Goal: Information Seeking & Learning: Learn about a topic

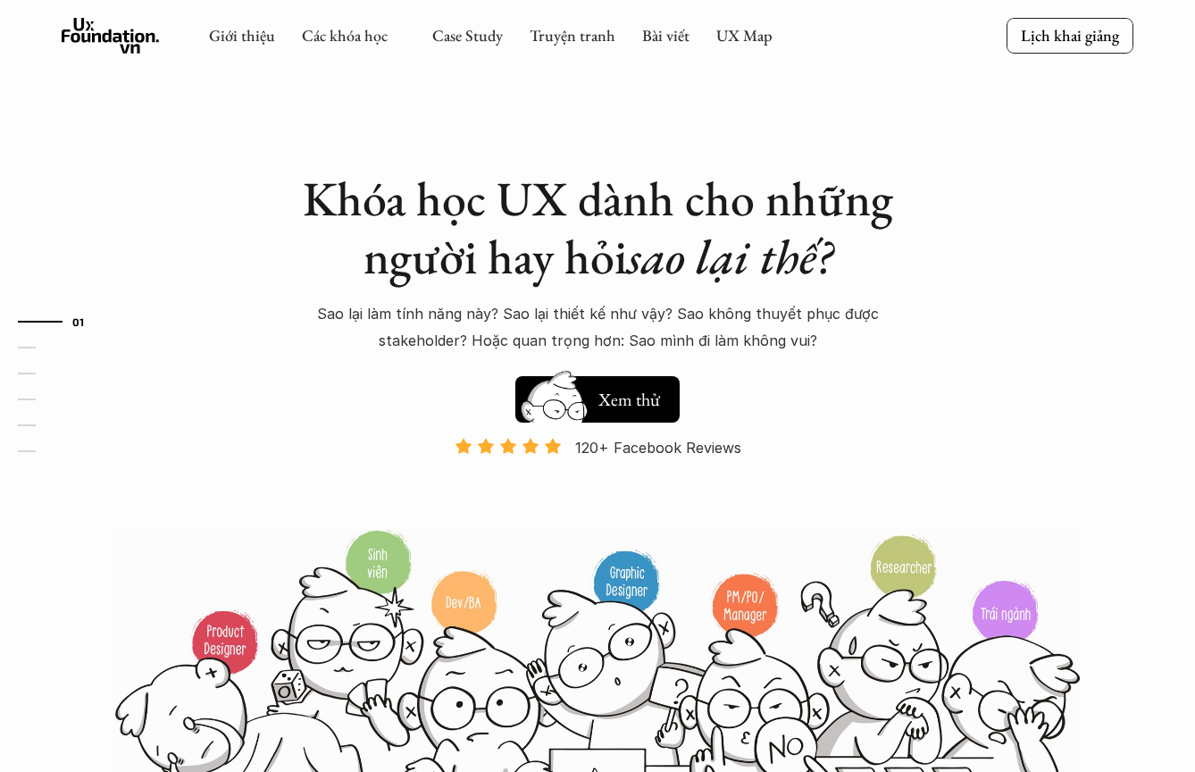
click at [448, 315] on p "Sao lại làm tính năng này? Sao lại thiết kế như vậy? Sao không thuyết phục được…" at bounding box center [597, 327] width 625 height 54
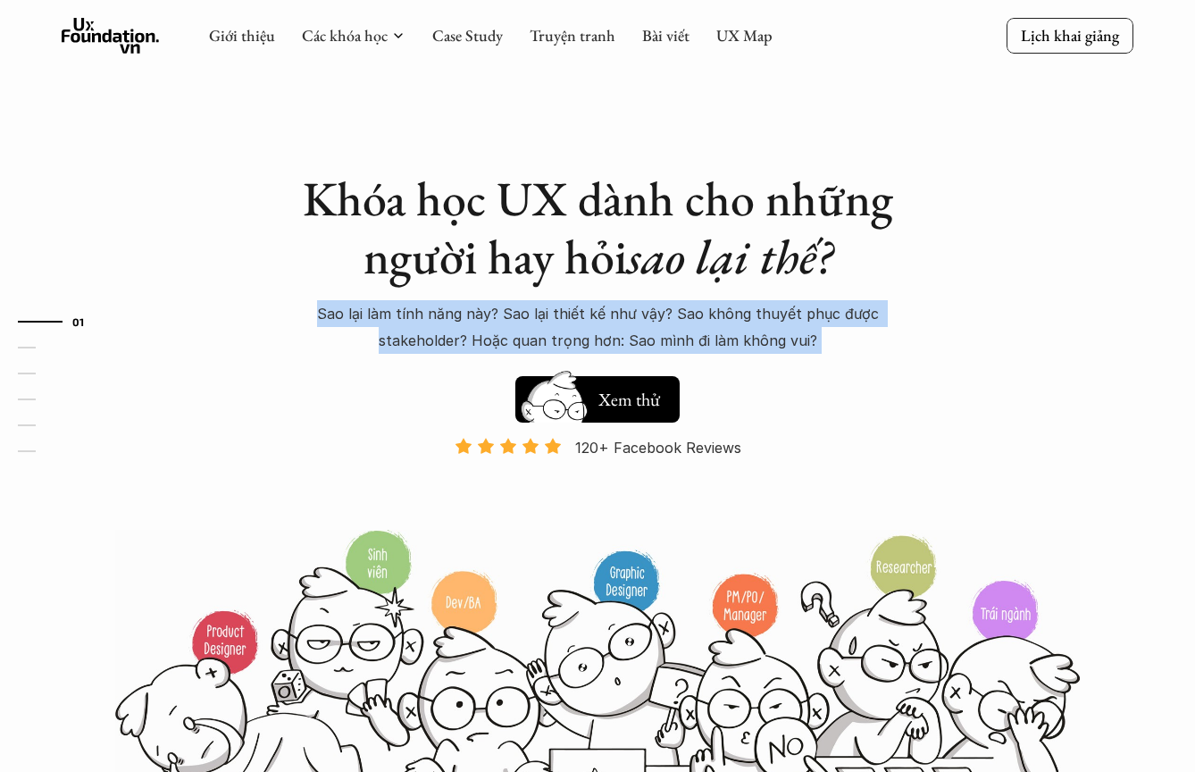
click at [596, 198] on h1 "Khóa học UX dành cho những người hay hỏi sao lại thế?" at bounding box center [597, 228] width 625 height 116
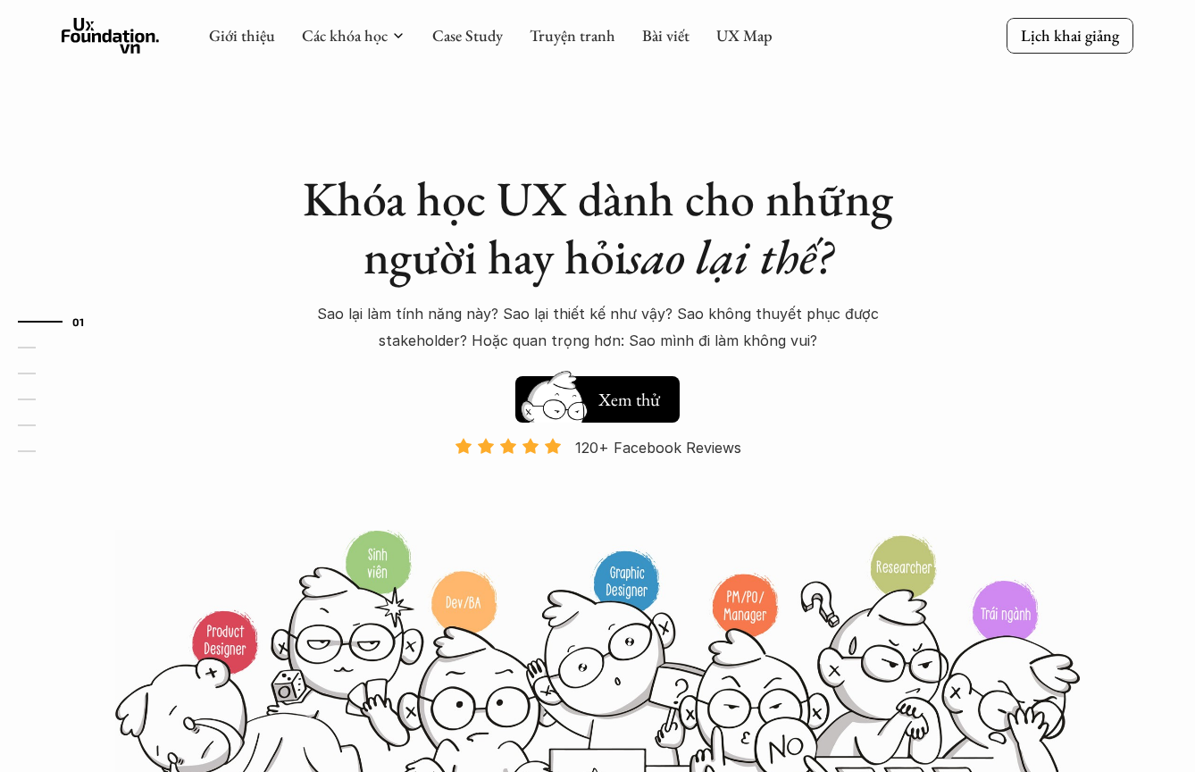
click at [614, 146] on div "Khóa học UX dành cho những người hay hỏi sao lại thế? Sao lại làm tính năng này…" at bounding box center [598, 408] width 1072 height 817
click at [606, 359] on div "Khóa học UX dành cho những người hay hỏi sao lại thế? Sao lại làm tính năng này…" at bounding box center [597, 348] width 625 height 357
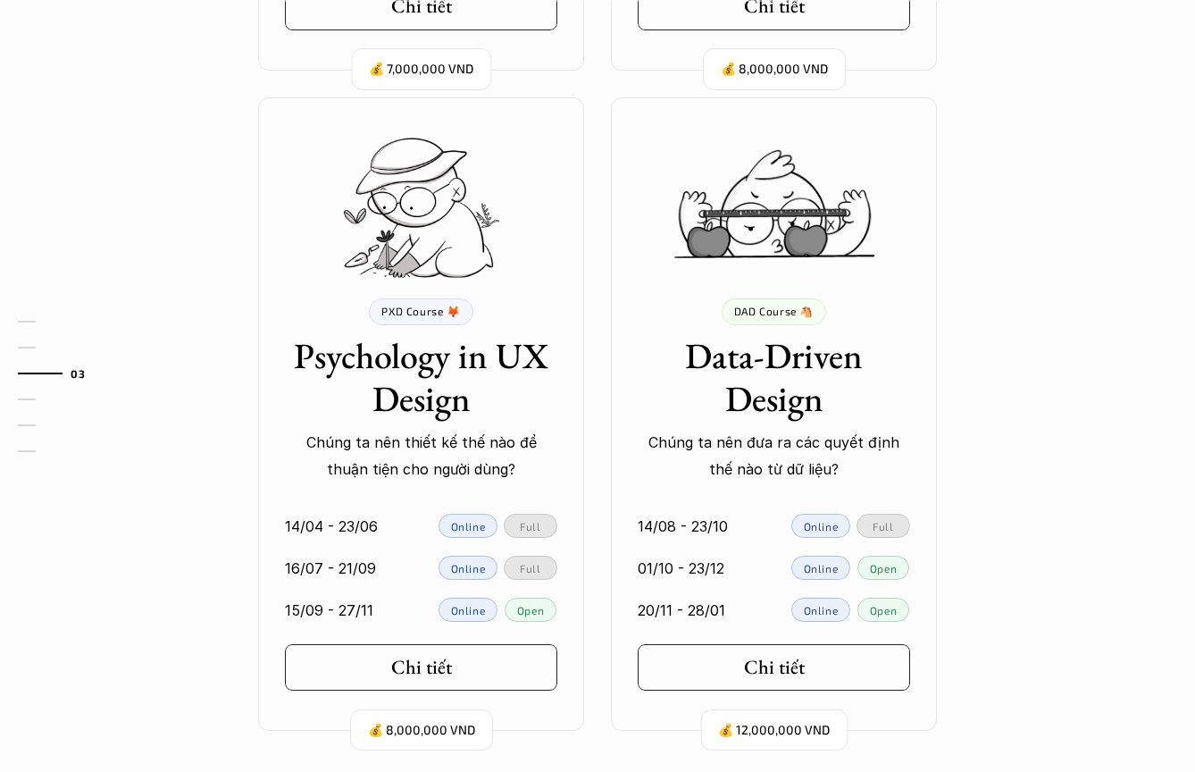
scroll to position [2173, 0]
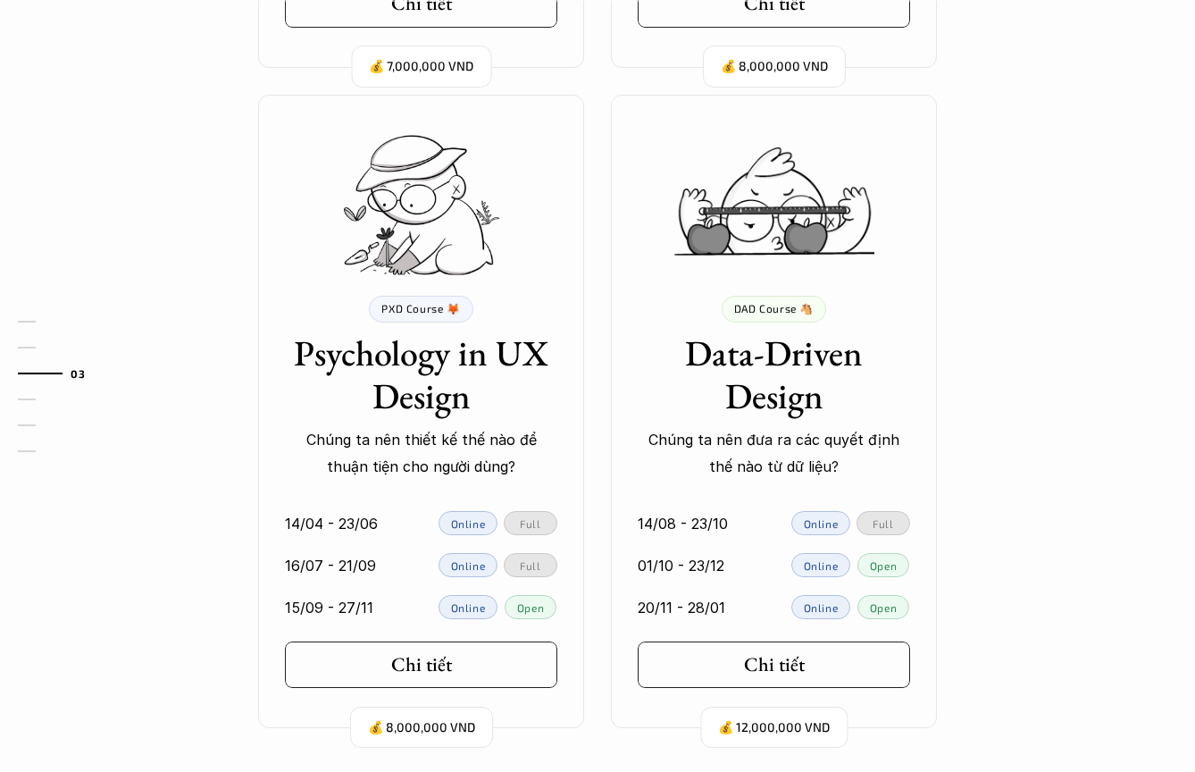
click at [945, 326] on div "💰 7,000,000 VND UIF Course 🐝 User Interface Foundation Digital product đúng quy…" at bounding box center [598, 81] width 1072 height 1295
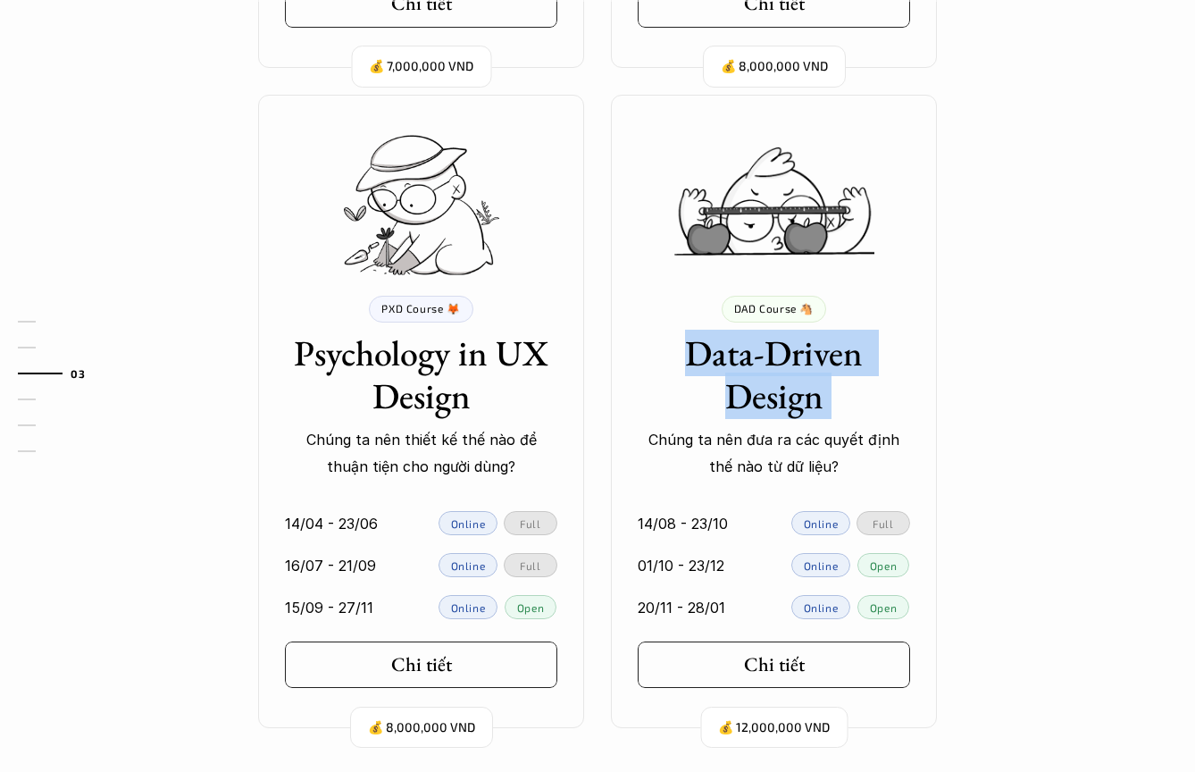
click at [945, 326] on div "💰 7,000,000 VND UIF Course 🐝 User Interface Foundation Digital product đúng quy…" at bounding box center [598, 81] width 1072 height 1295
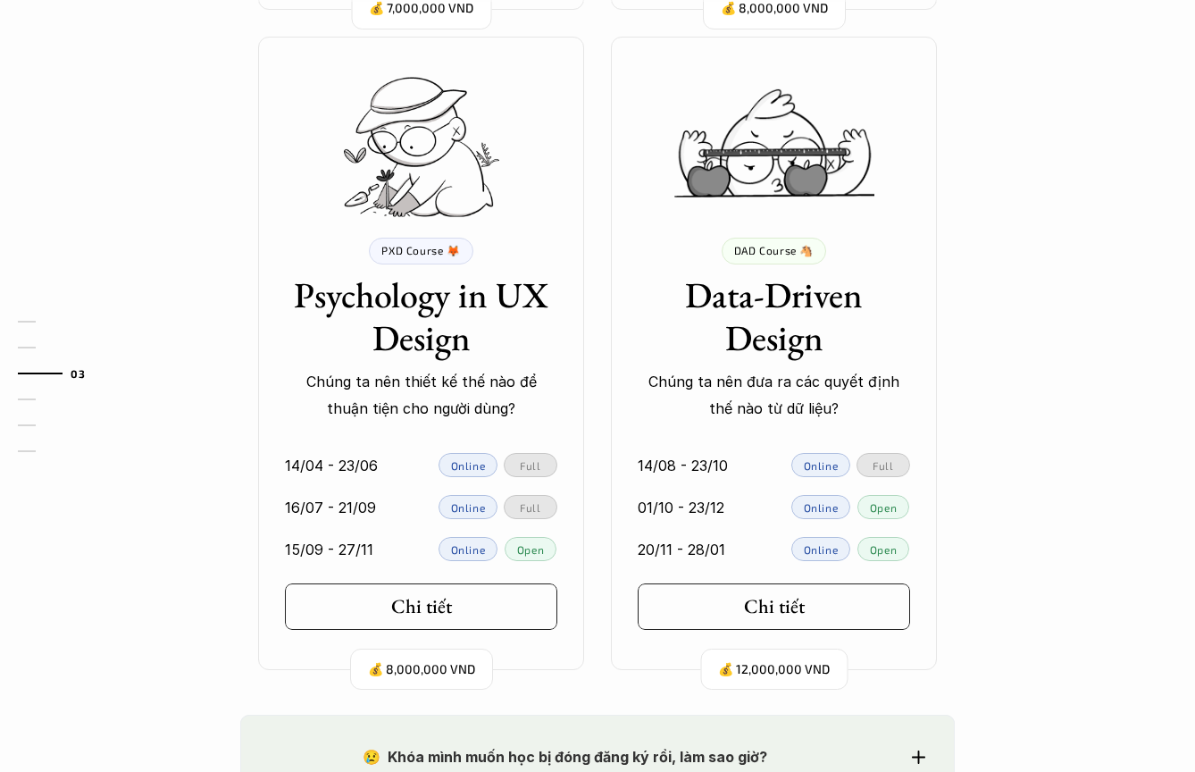
scroll to position [2468, 0]
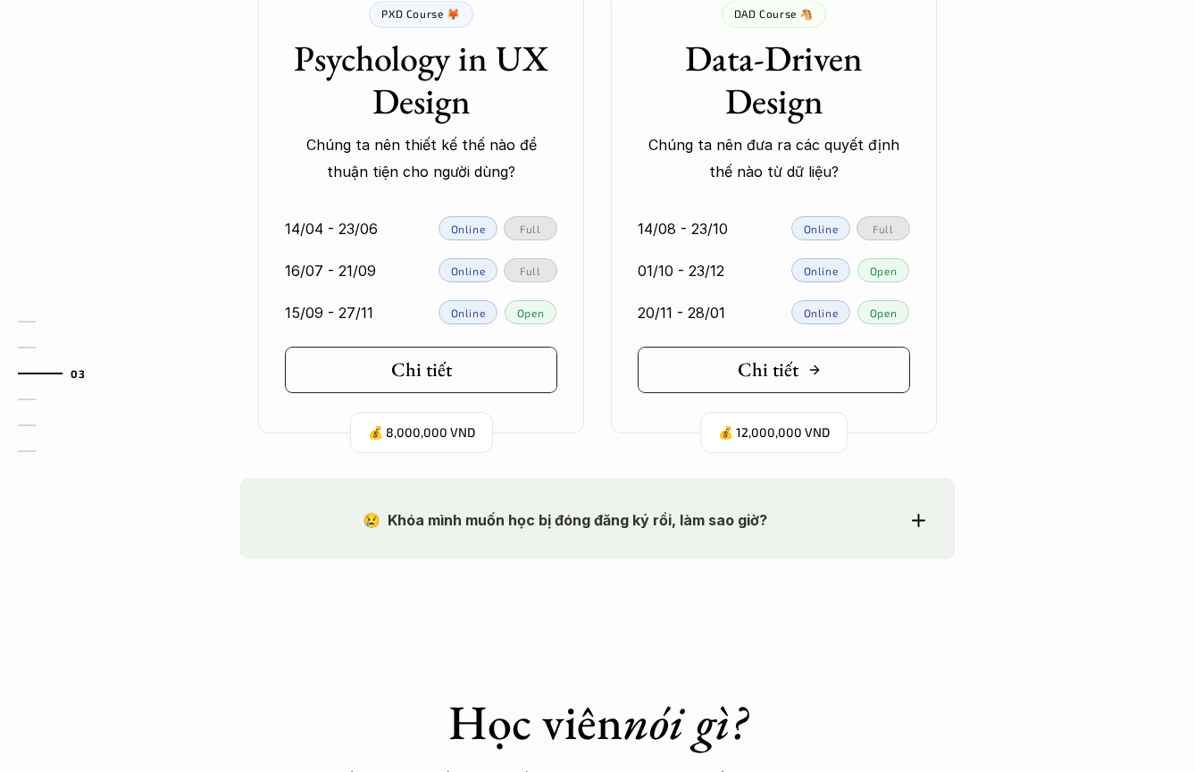
click at [828, 361] on link "Chi tiết" at bounding box center [774, 370] width 272 height 46
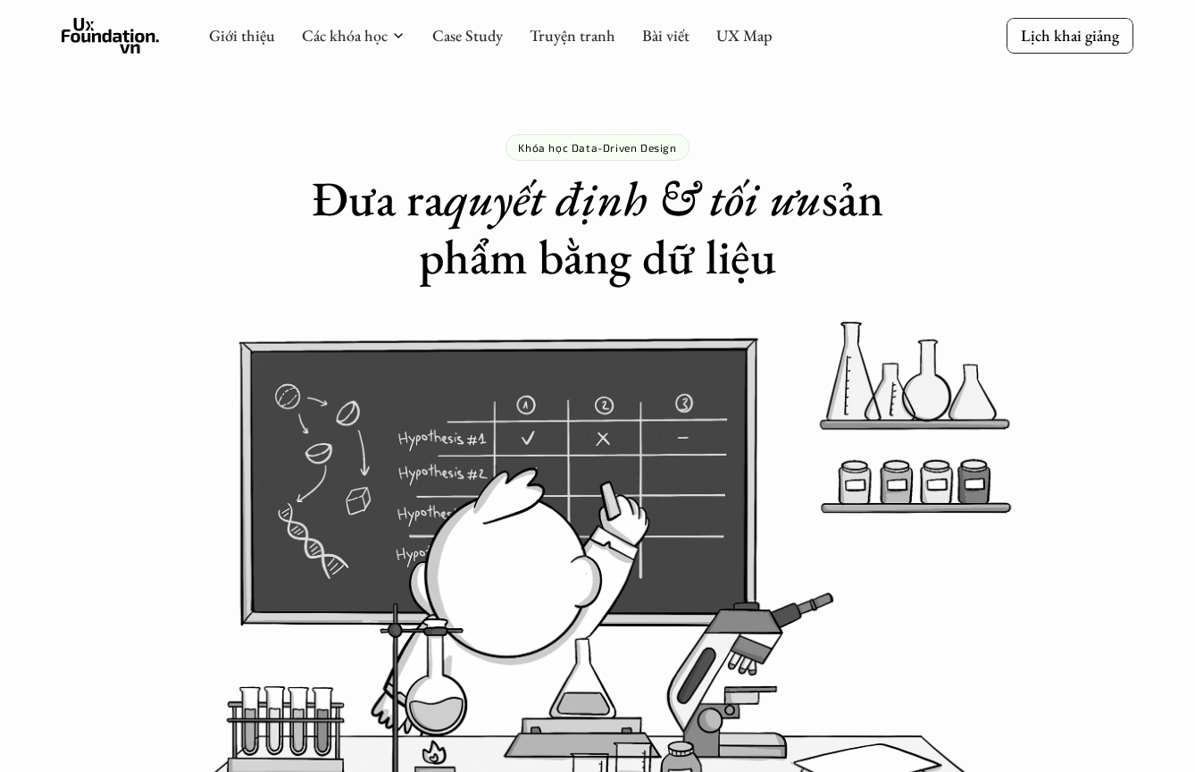
click at [621, 251] on h1 "Đưa ra quyết định & tối ưu sản phẩm bằng dữ liệu" at bounding box center [598, 228] width 622 height 116
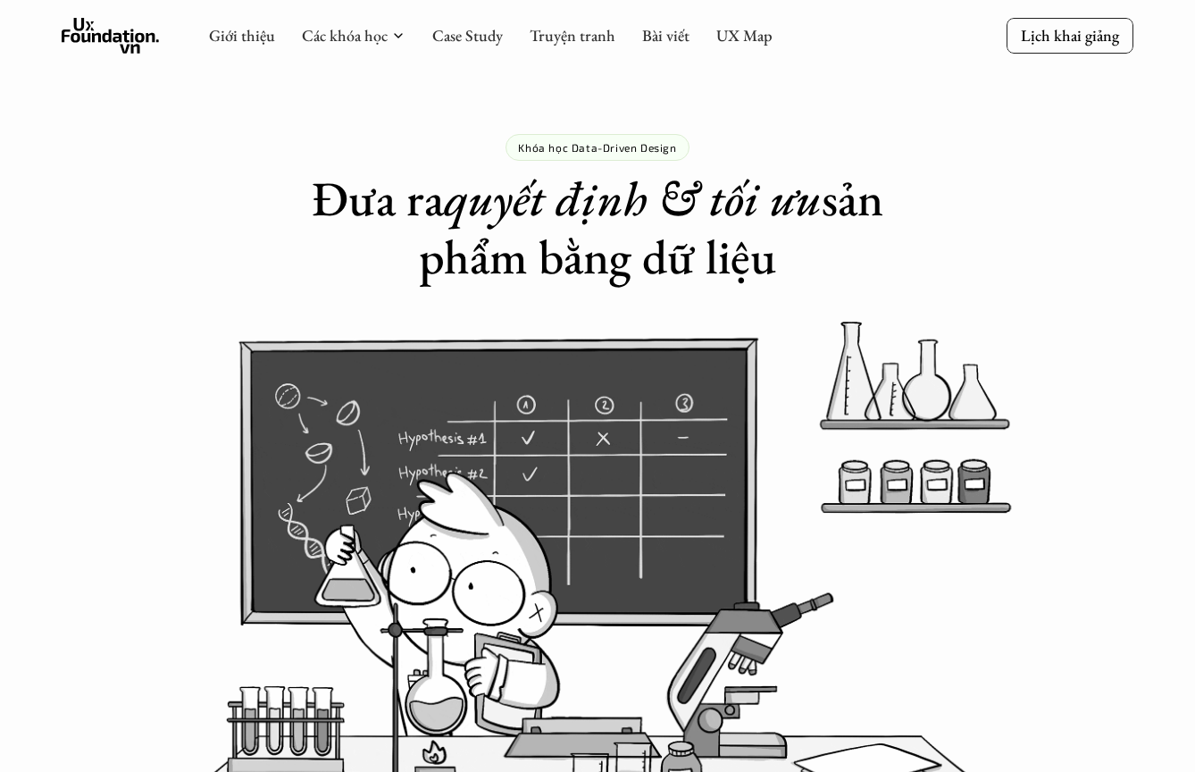
click at [621, 251] on h1 "Đưa ra quyết định & tối ưu sản phẩm bằng dữ liệu" at bounding box center [598, 228] width 622 height 116
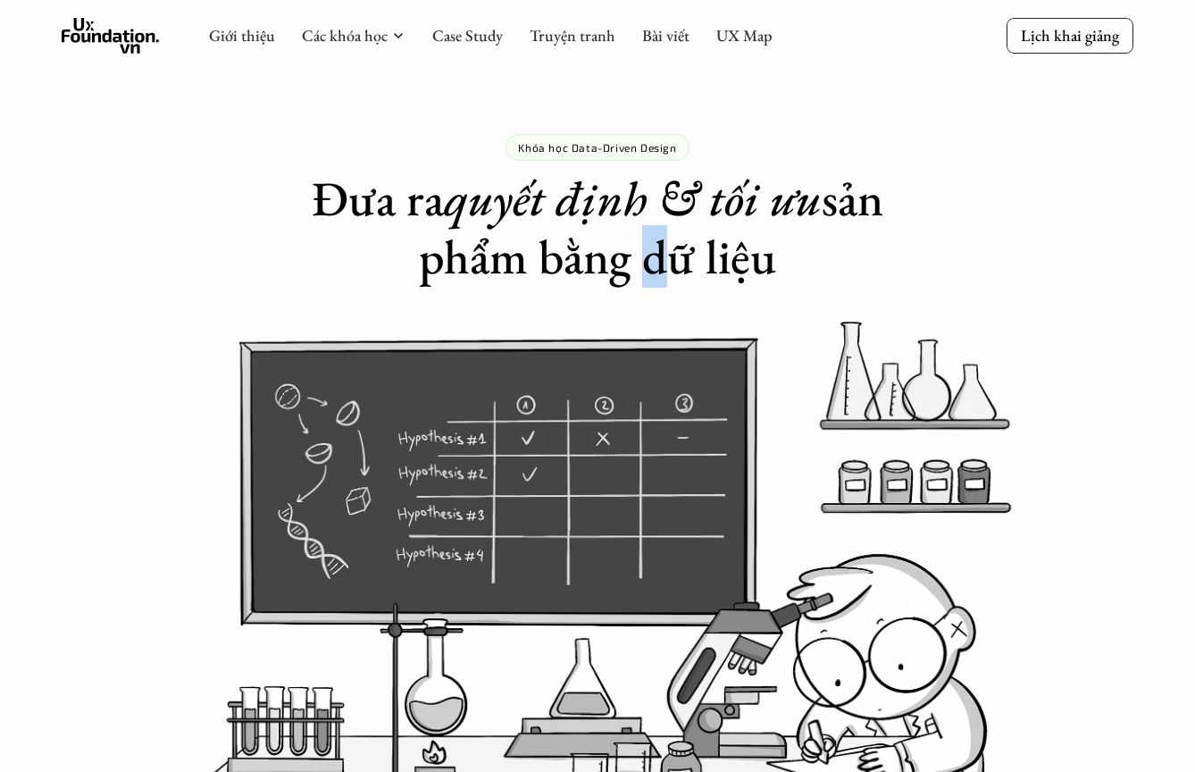
click at [621, 251] on h1 "Đưa ra quyết định & tối ưu sản phẩm bằng dữ liệu" at bounding box center [598, 228] width 622 height 116
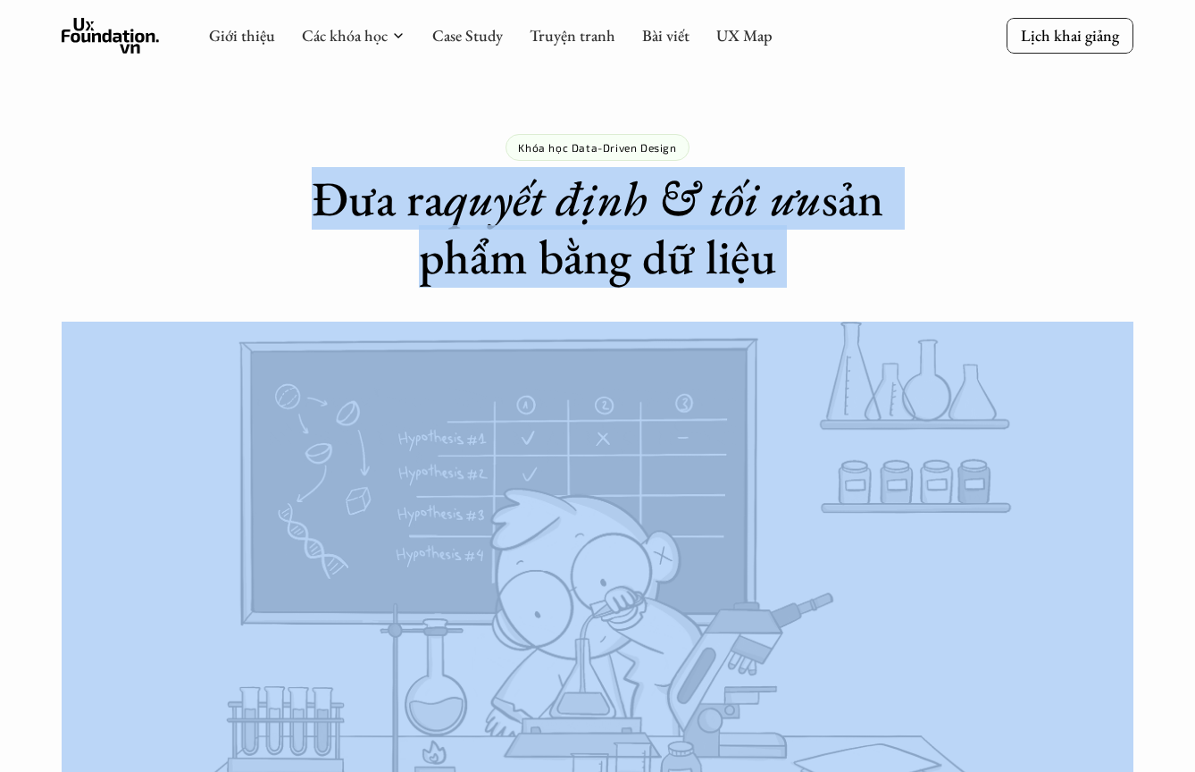
click at [619, 272] on h1 "Đưa ra quyết định & tối ưu sản phẩm bằng dữ liệu" at bounding box center [598, 228] width 622 height 116
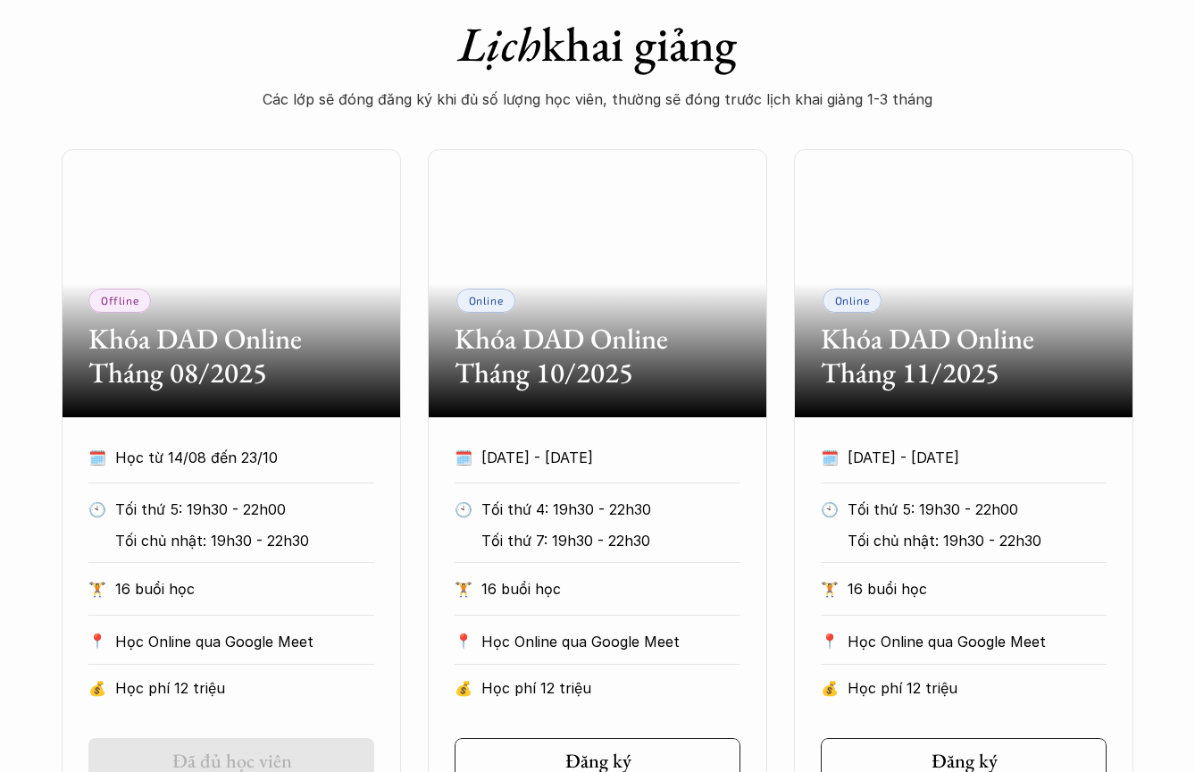
scroll to position [926, 0]
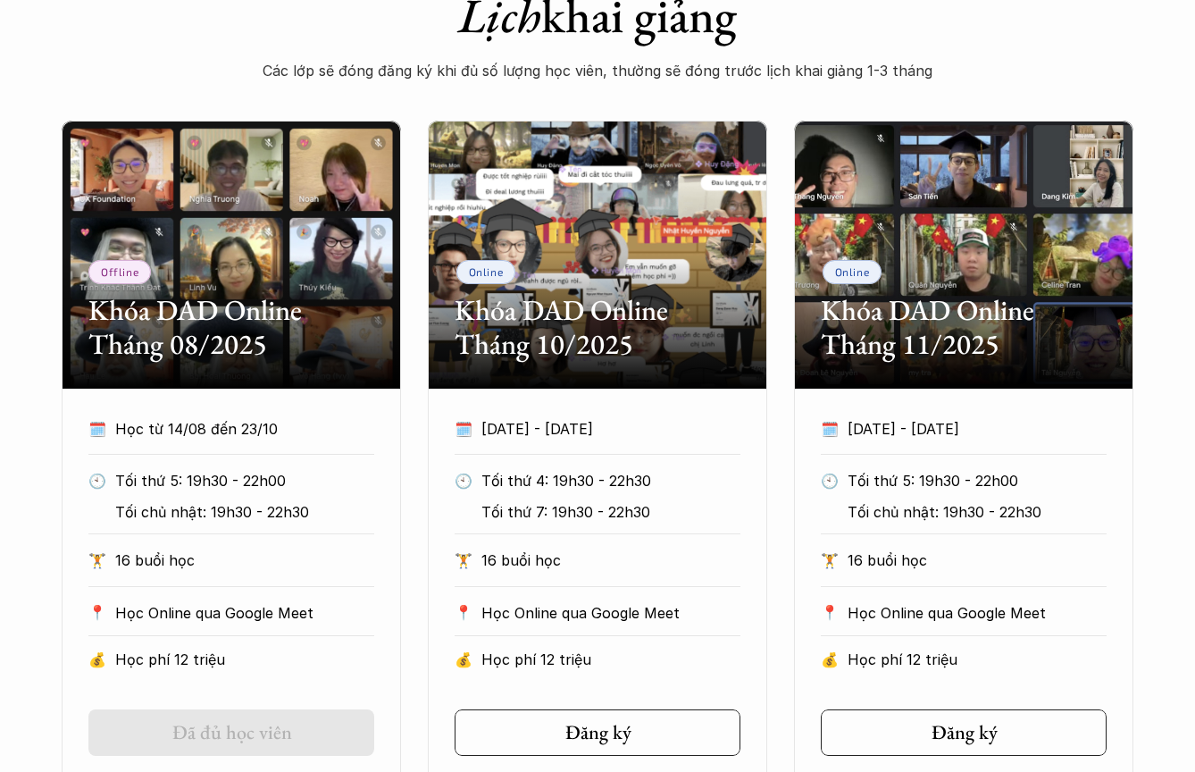
click at [414, 330] on div "Offline Khóa DAD Online Tháng 08/2025 🗓️ Học từ 14/08 đến 23/10 🕙 Tối thứ 5: 19…" at bounding box center [598, 452] width 1072 height 662
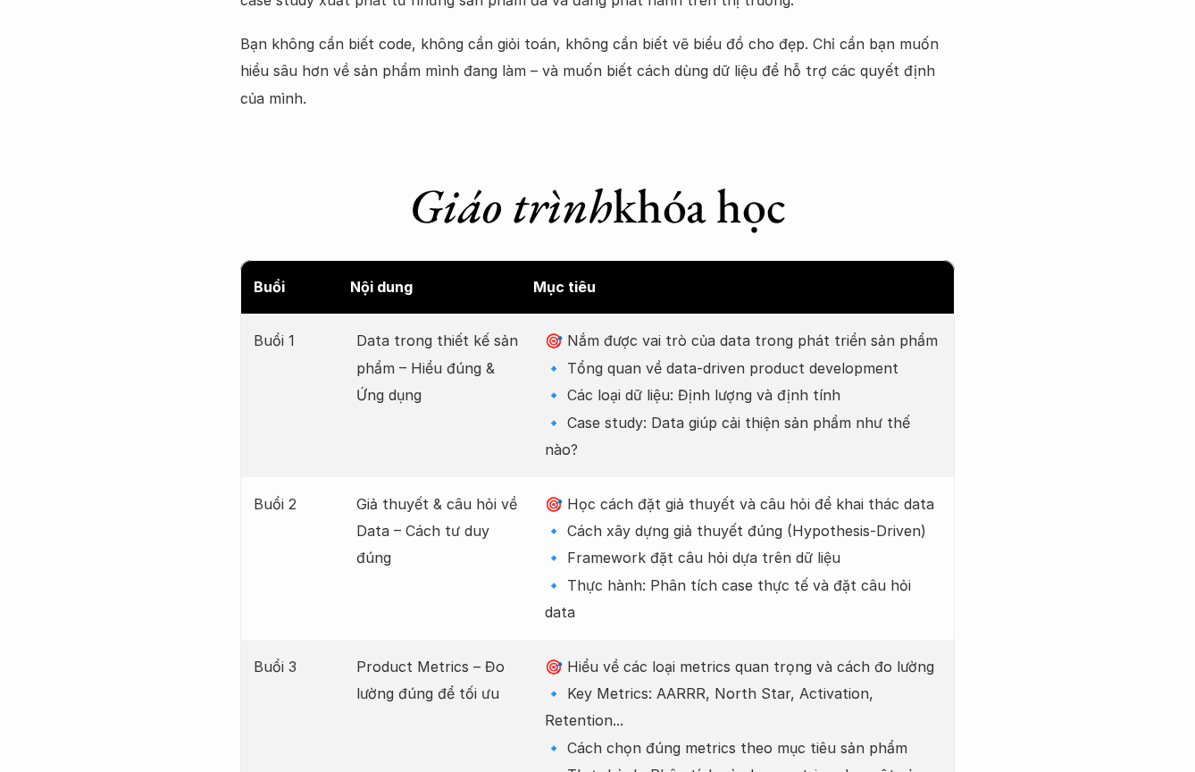
scroll to position [2143, 0]
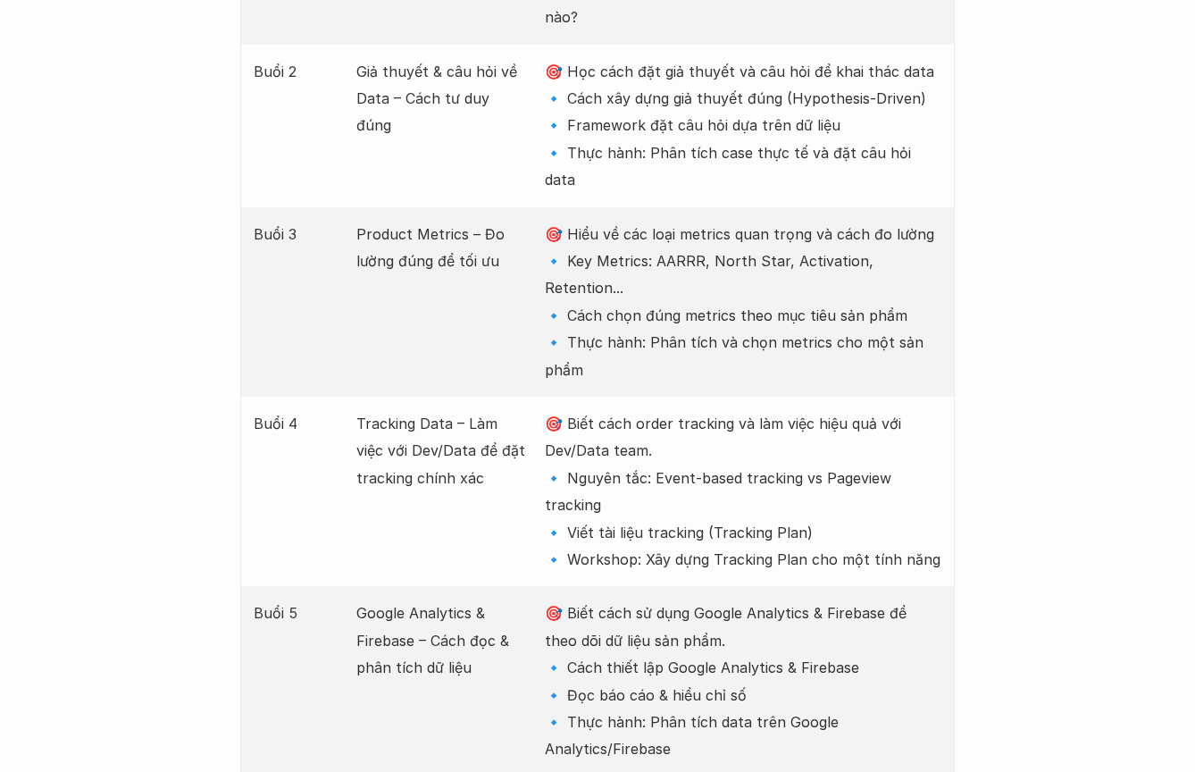
scroll to position [2576, 0]
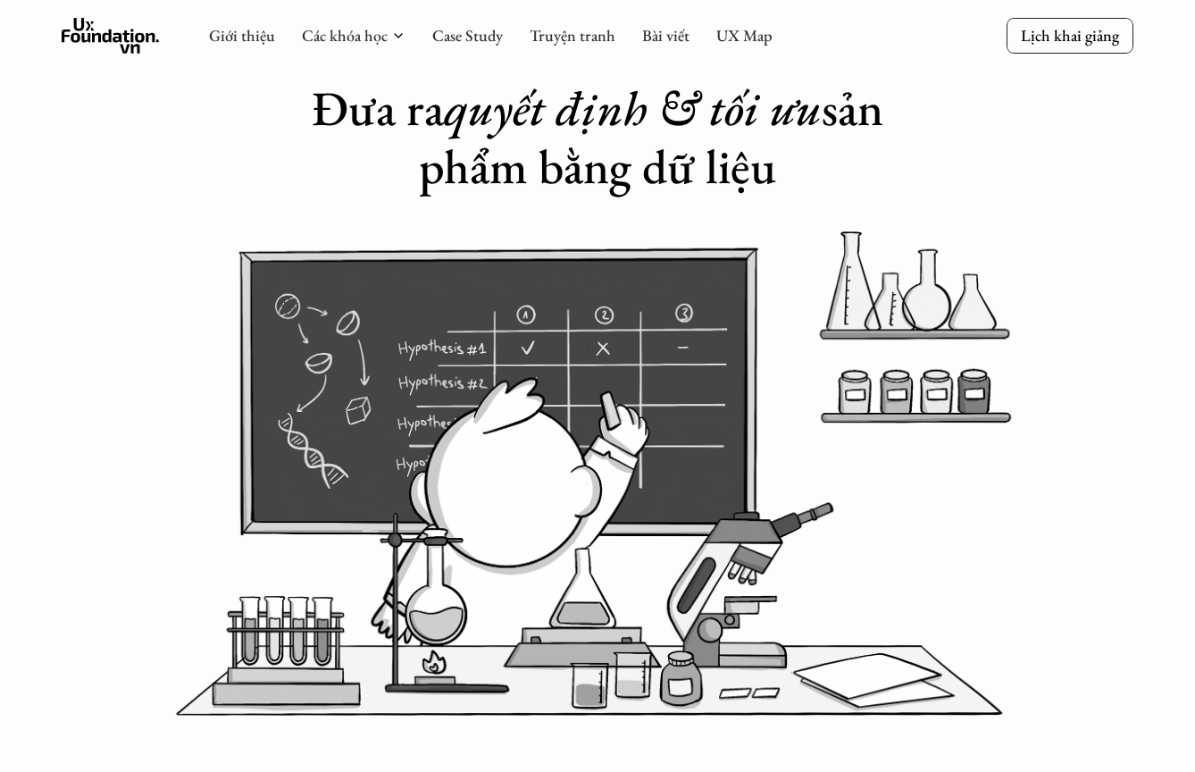
scroll to position [0, 0]
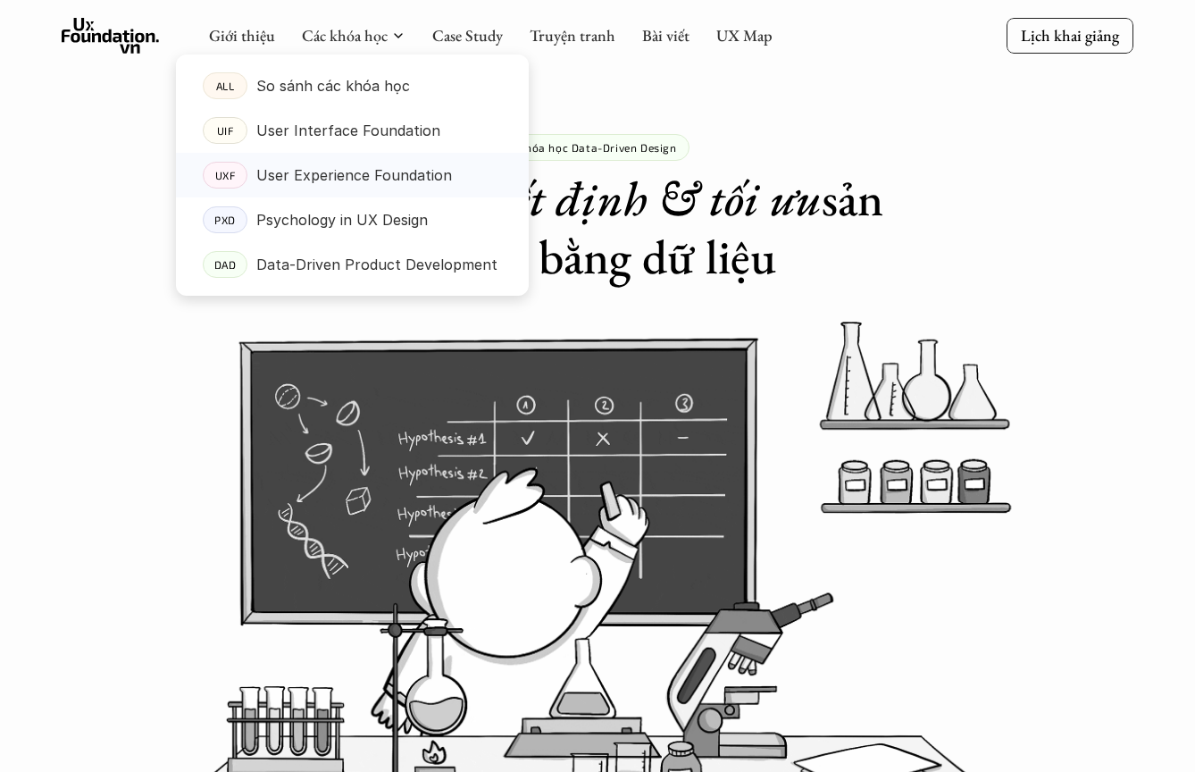
click at [356, 177] on p "User Experience Foundation" at bounding box center [354, 175] width 196 height 27
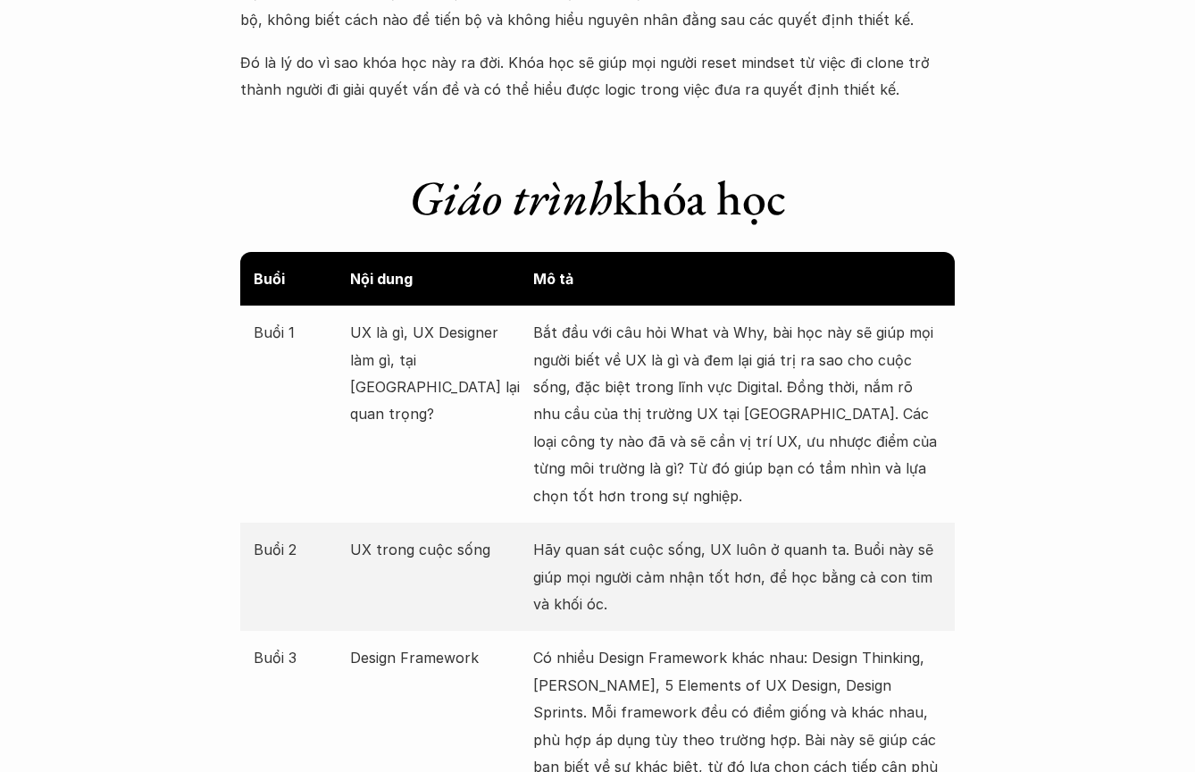
scroll to position [2146, 0]
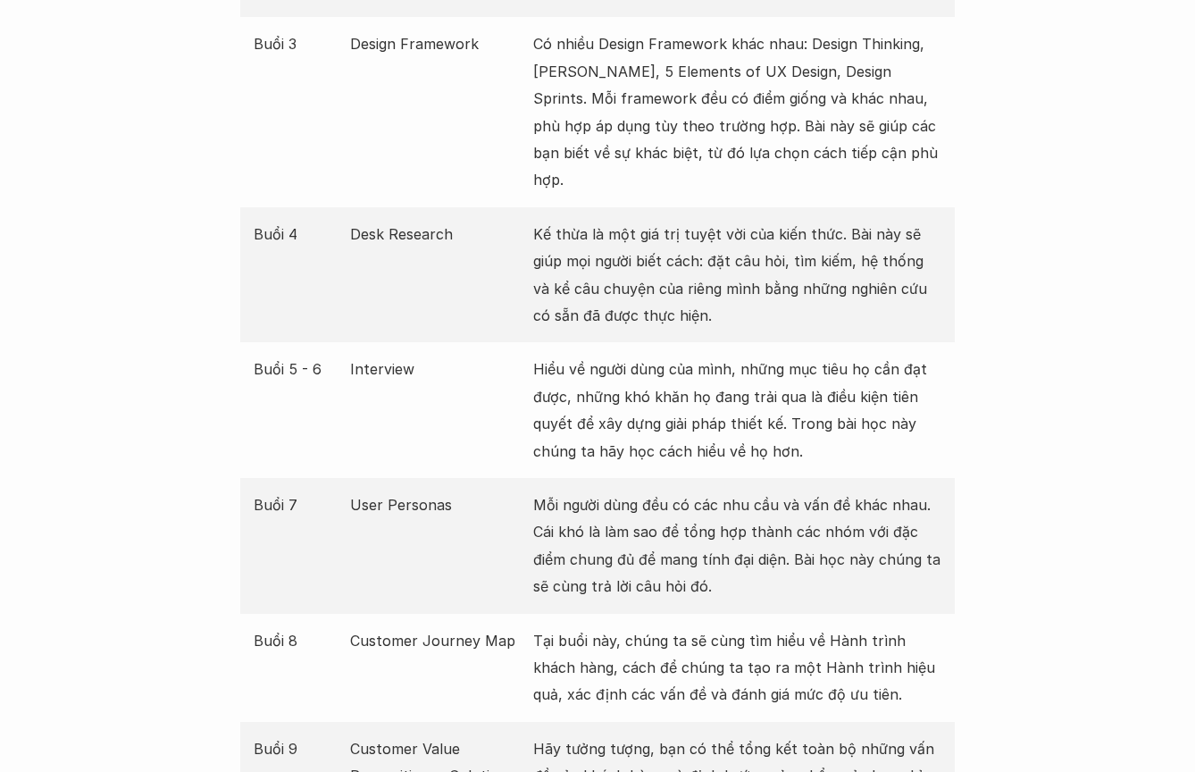
scroll to position [2495, 0]
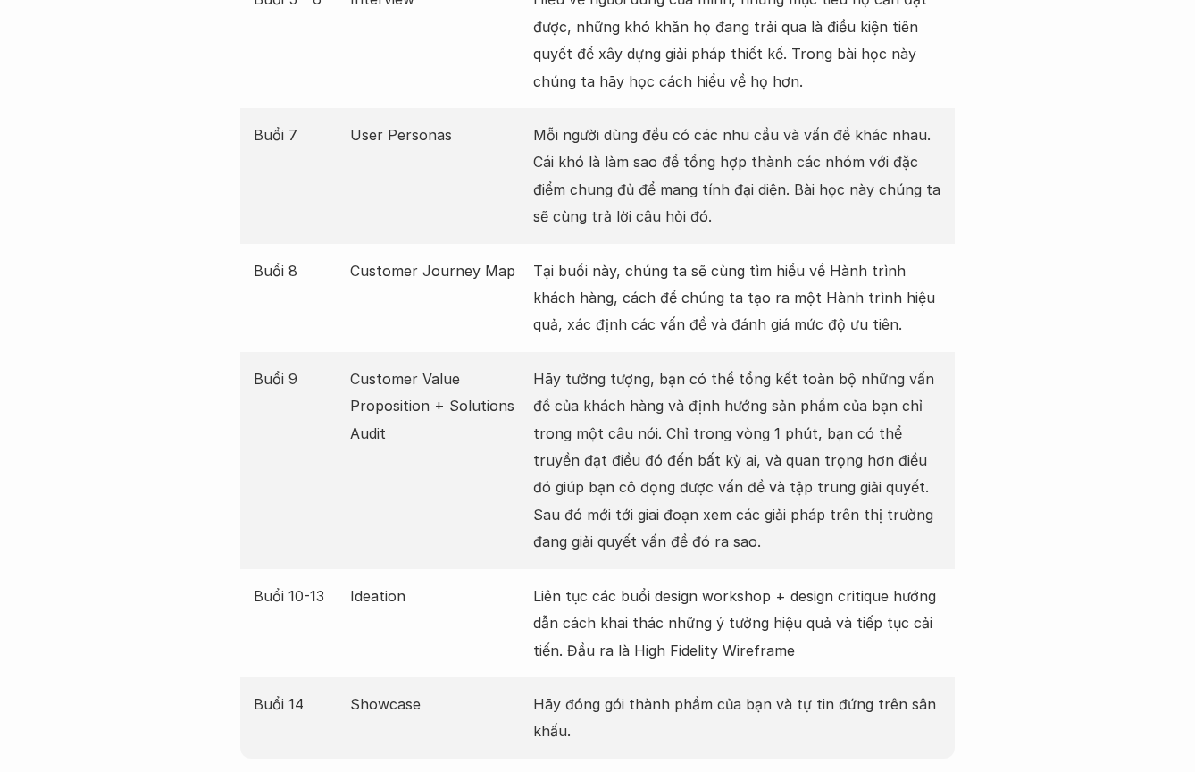
scroll to position [2863, 0]
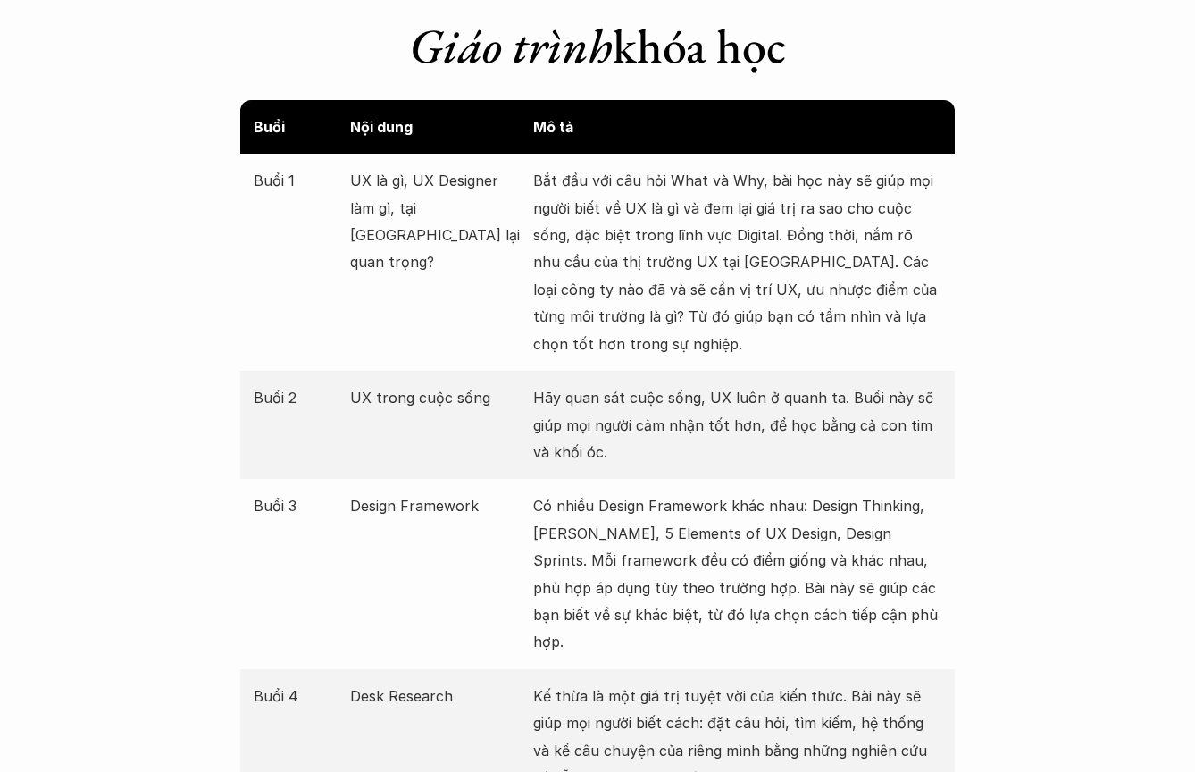
scroll to position [2019, 0]
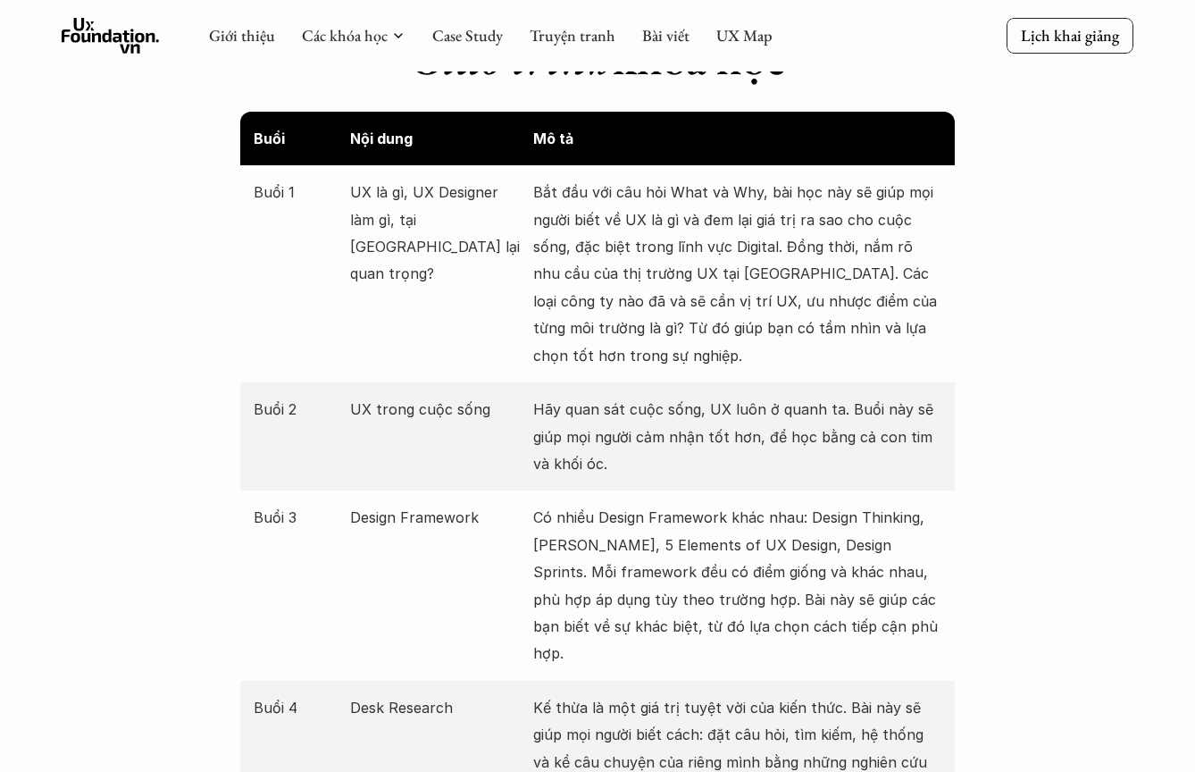
click at [506, 301] on div "Buổi 1 UX là gì, UX Designer làm gì, tại [GEOGRAPHIC_DATA] lại quan trọng? Bắt …" at bounding box center [597, 273] width 715 height 217
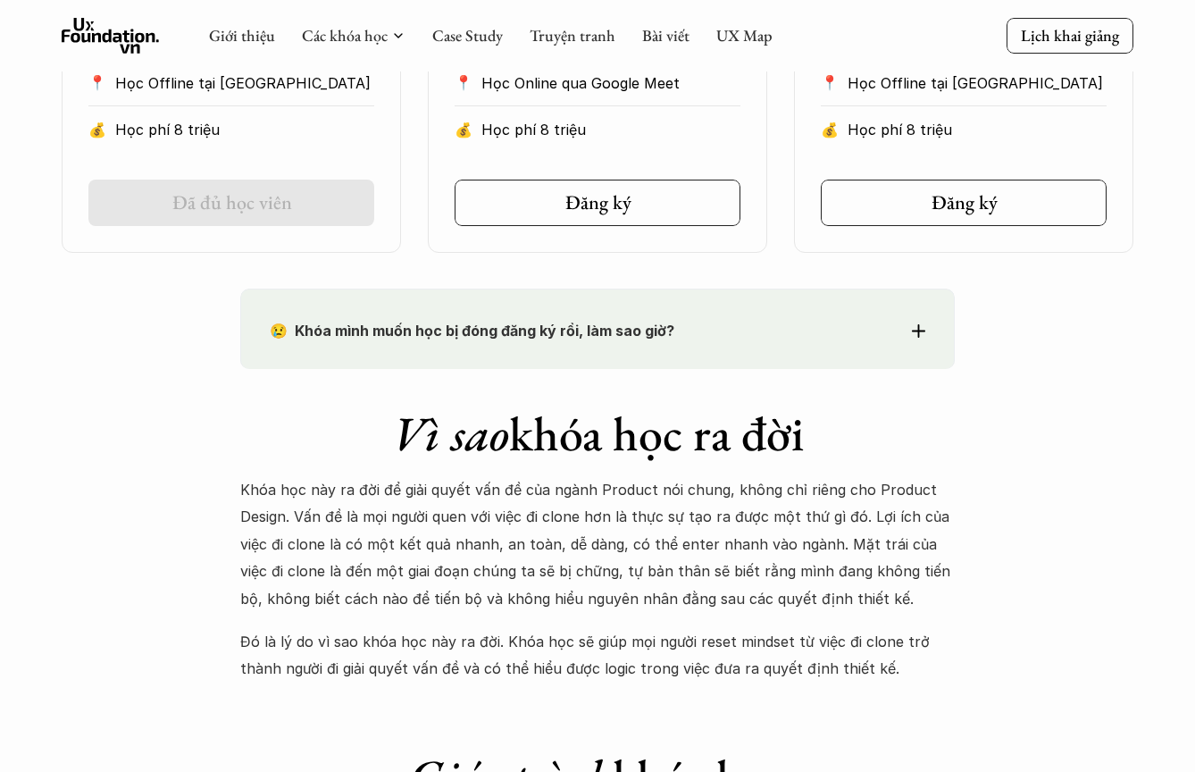
scroll to position [1299, 0]
click at [440, 391] on div "Vì sao khóa học ra đời Khóa học này ra đời để giải quyết vấn đề của ngành Produ…" at bounding box center [597, 527] width 715 height 313
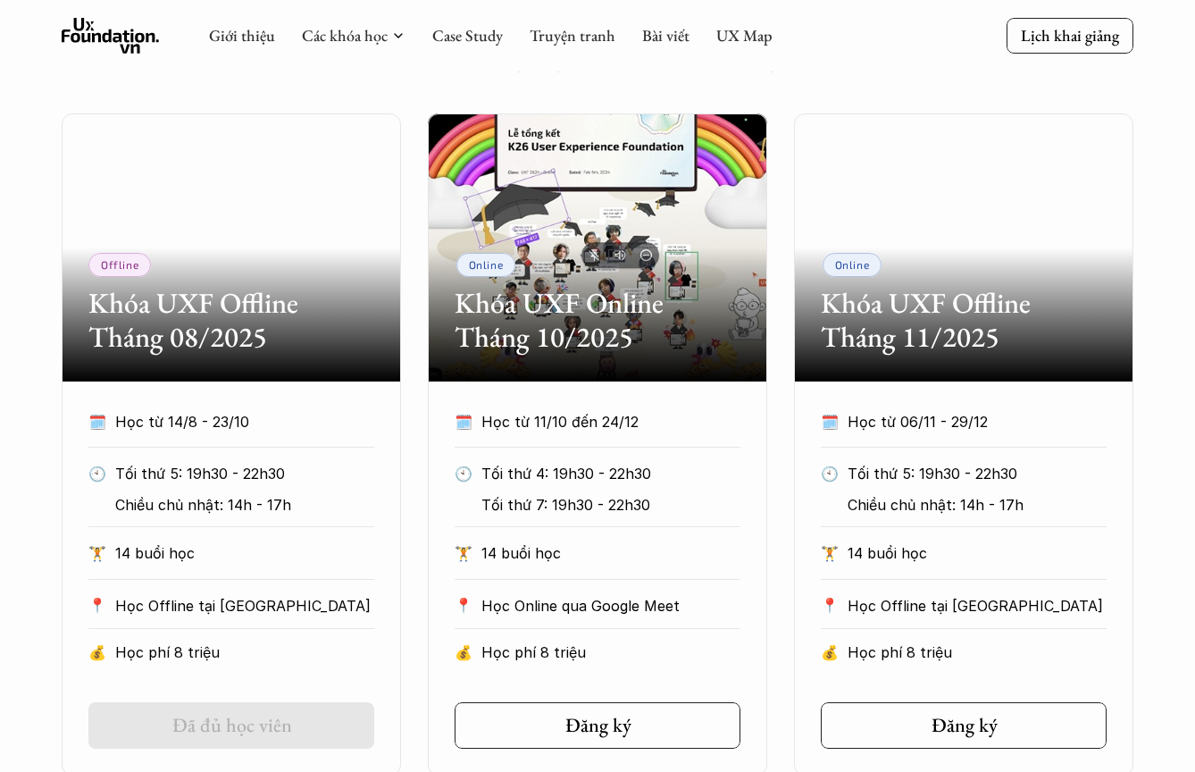
scroll to position [776, 0]
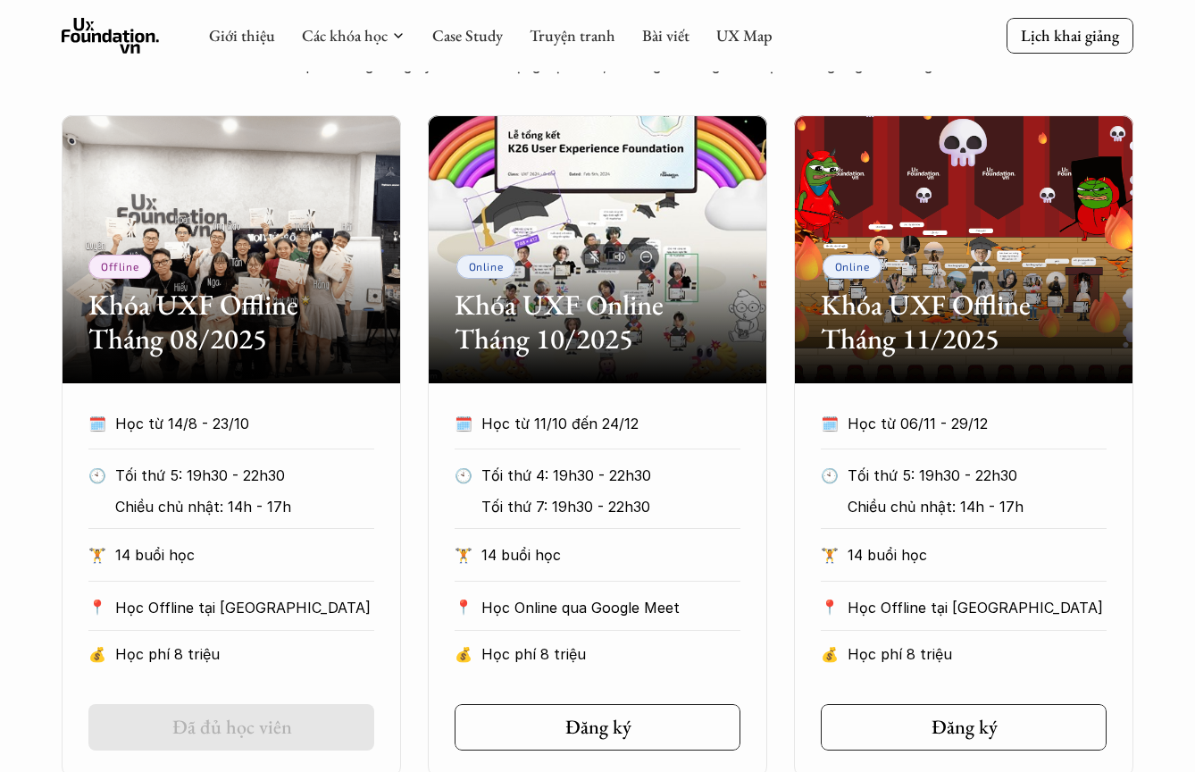
click at [420, 263] on div "Offline Khóa UXF Offline Tháng 08/2025 🗓️ Học từ 14/8 - 23/10 🕙 Tối thứ 5: 19h3…" at bounding box center [598, 446] width 1072 height 662
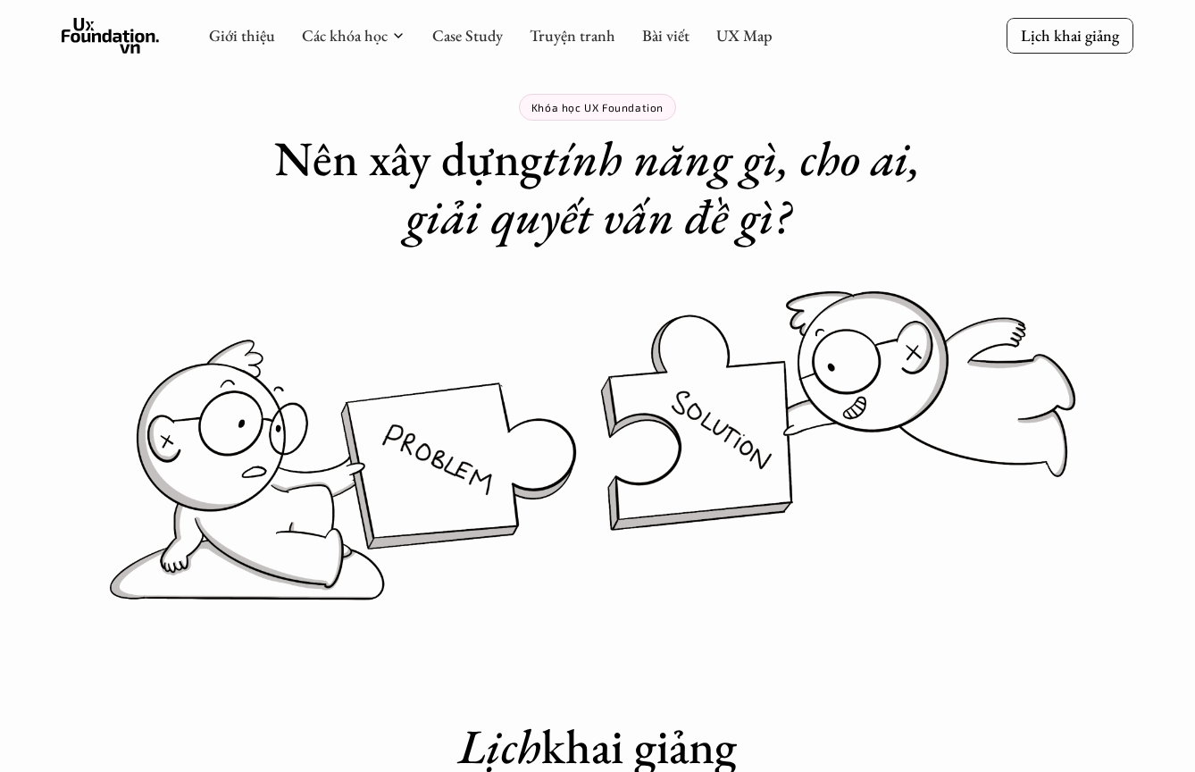
scroll to position [0, 0]
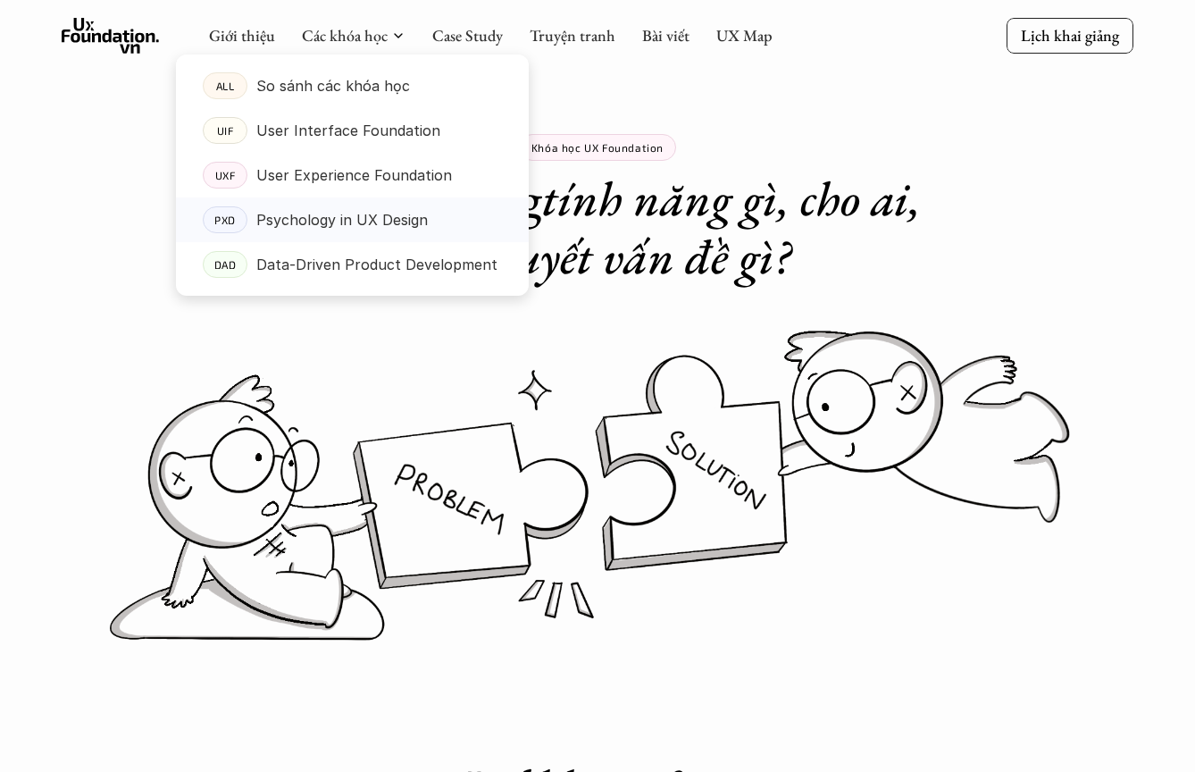
click at [375, 205] on link "PXD Psychology in UX Design" at bounding box center [352, 219] width 353 height 45
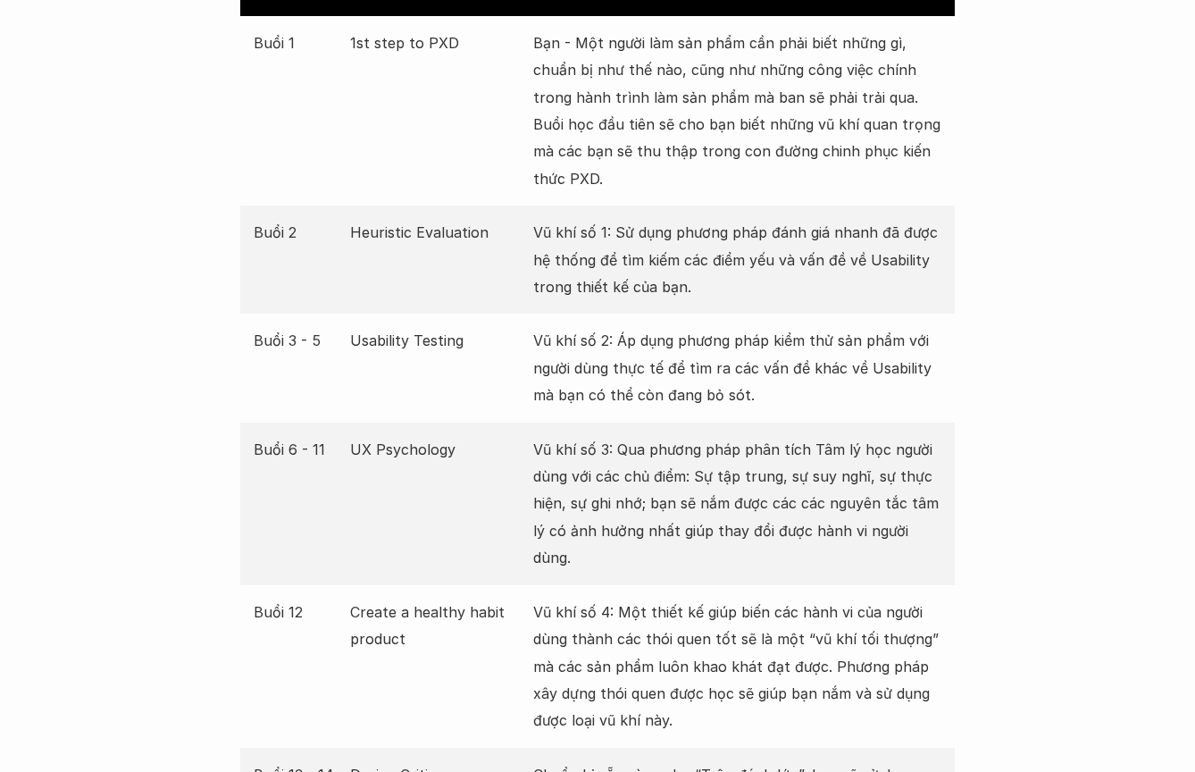
scroll to position [3469, 0]
